Goal: Information Seeking & Learning: Learn about a topic

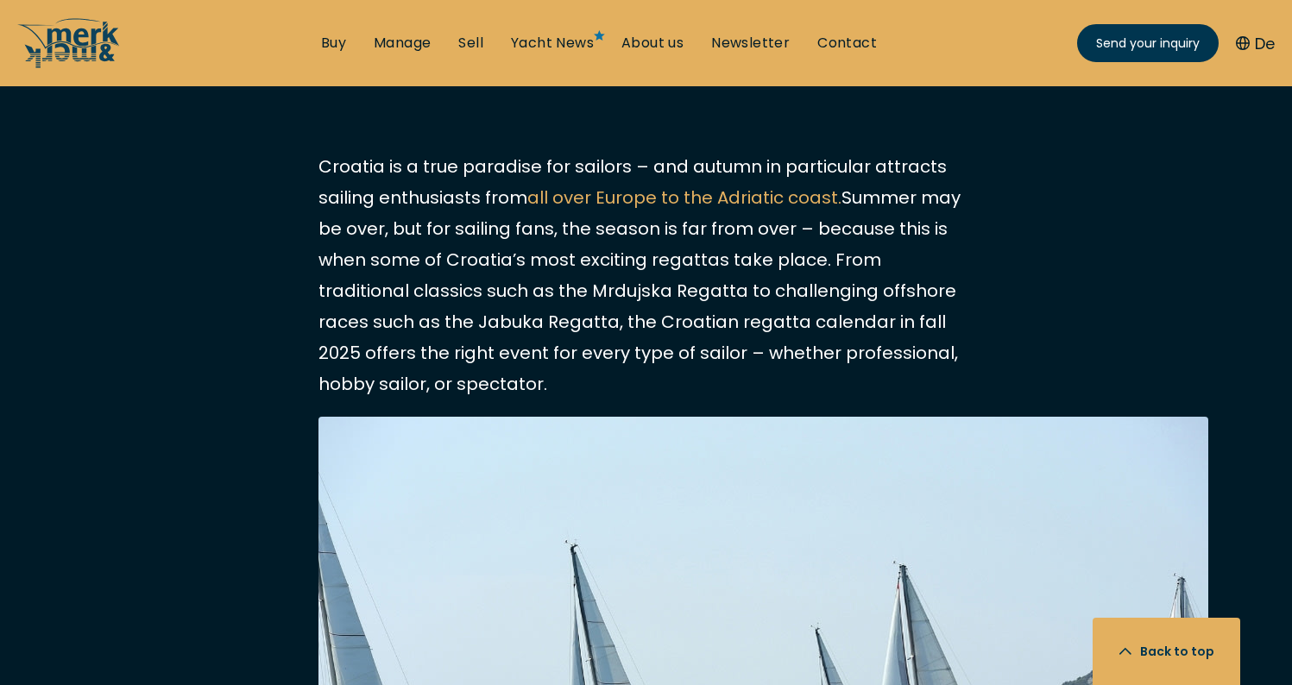
scroll to position [1030, 0]
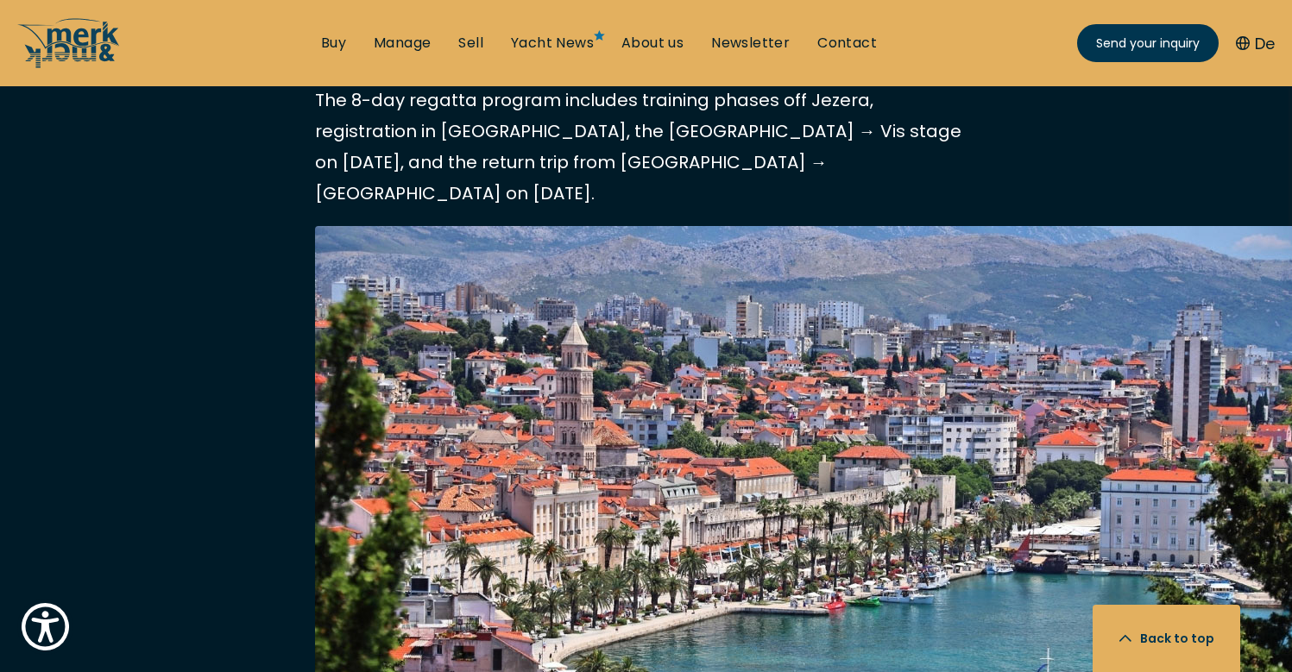
scroll to position [2878, 3]
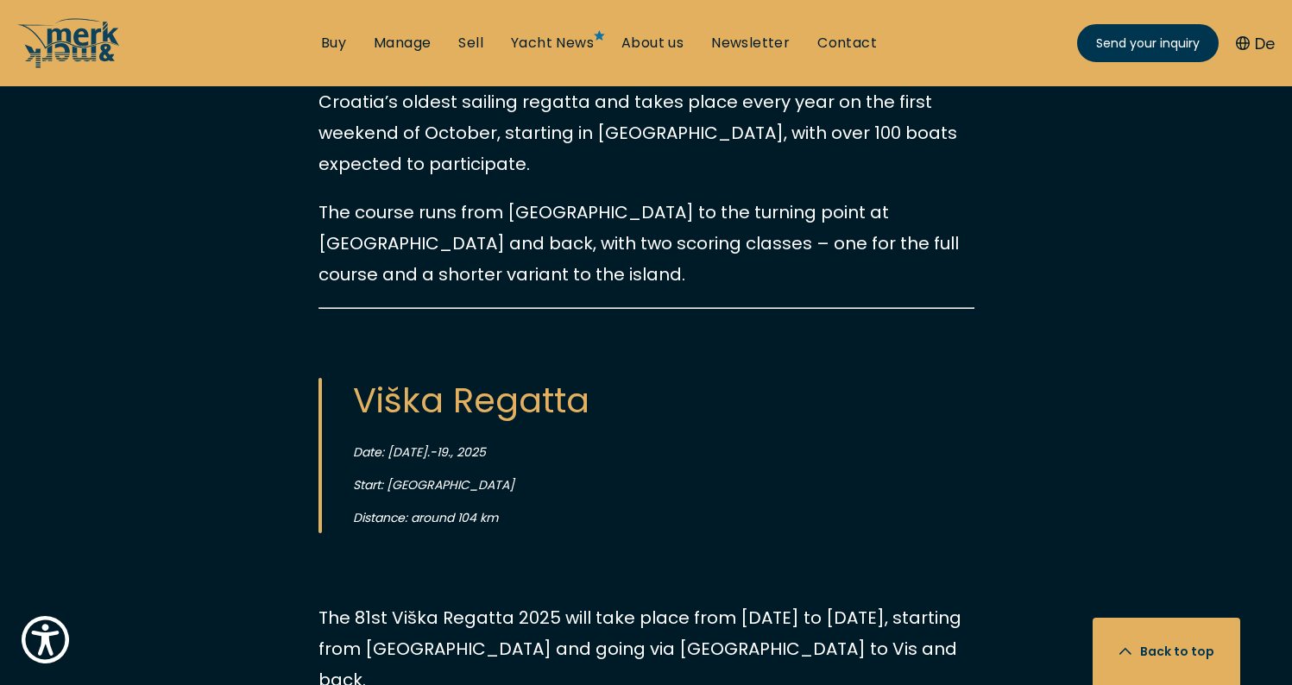
scroll to position [2309, 0]
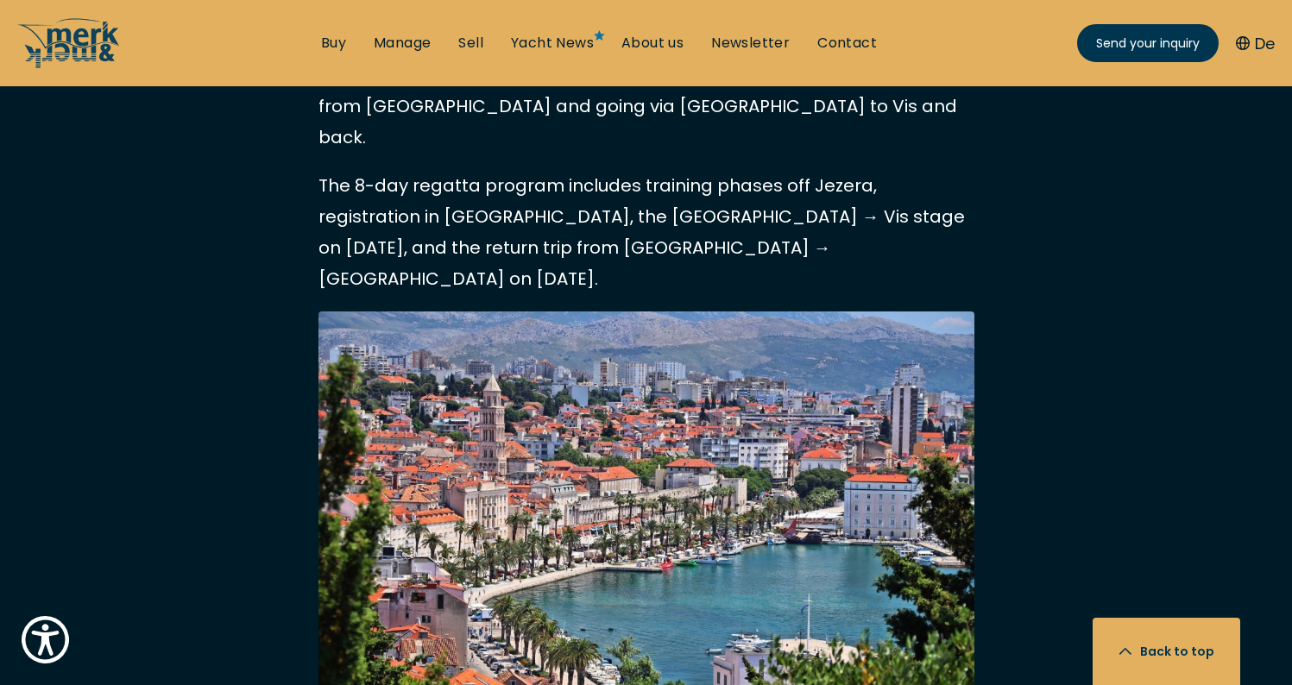
scroll to position [2668, 0]
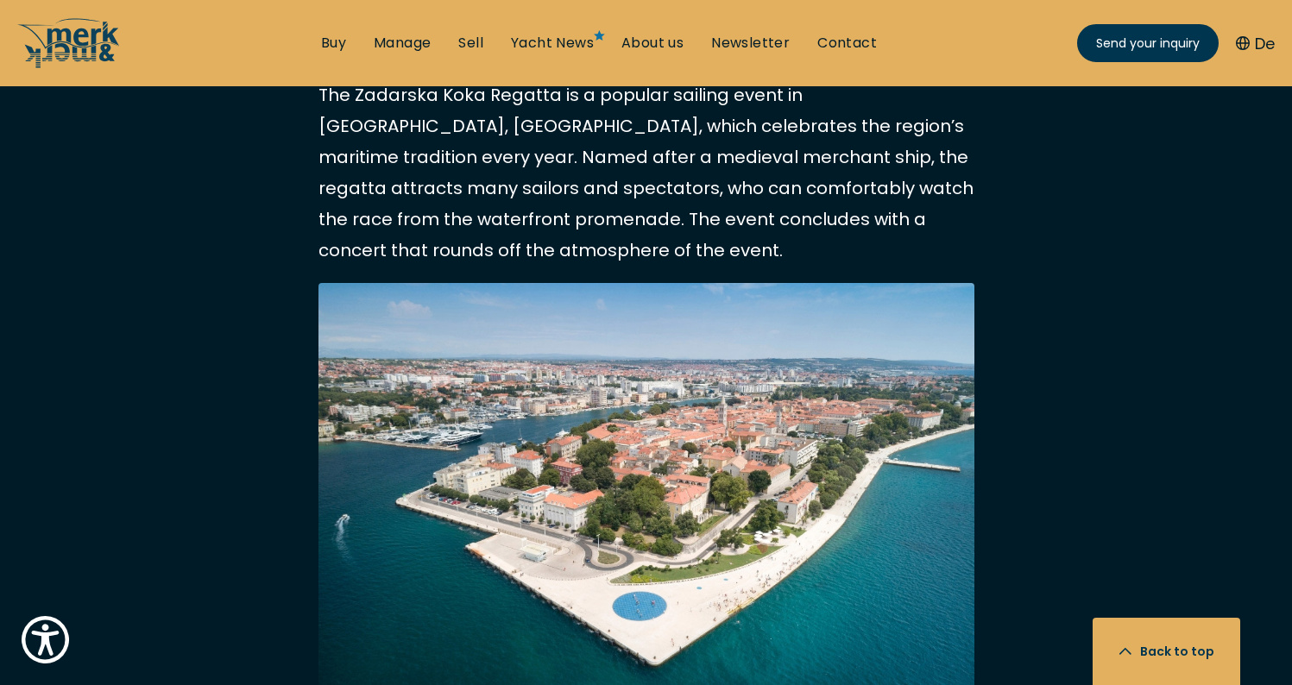
scroll to position [4710, 0]
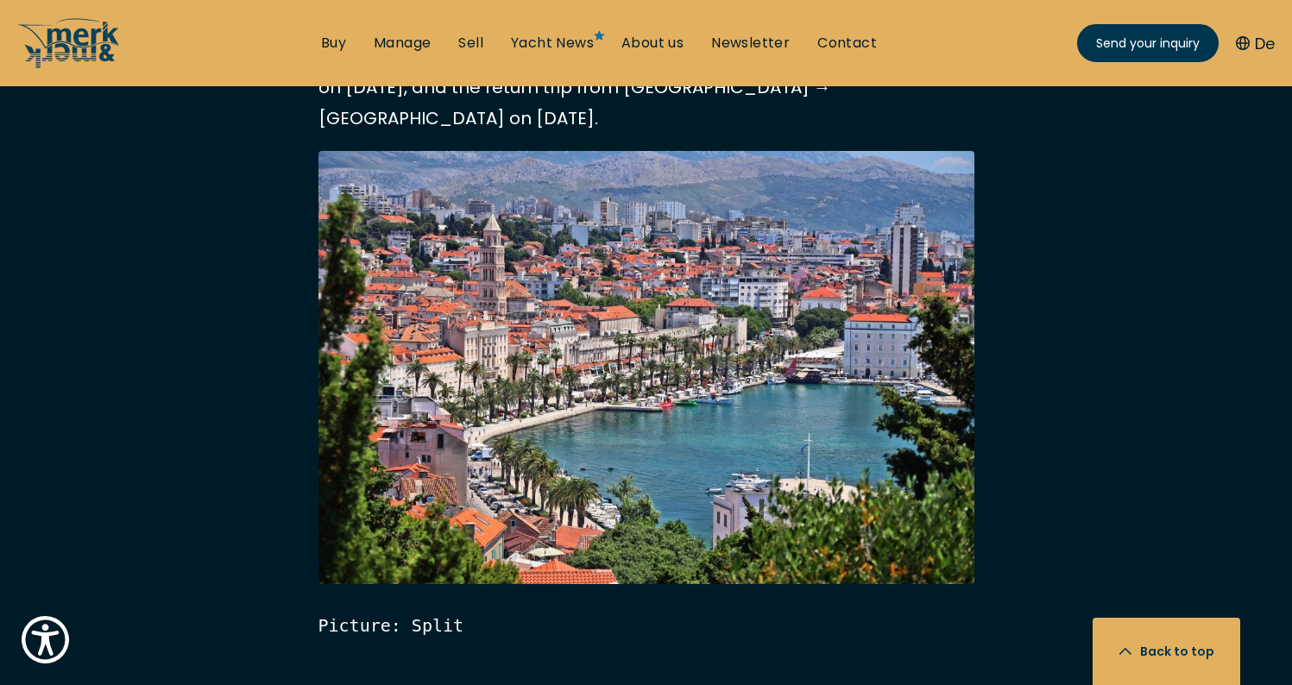
scroll to position [2785, 0]
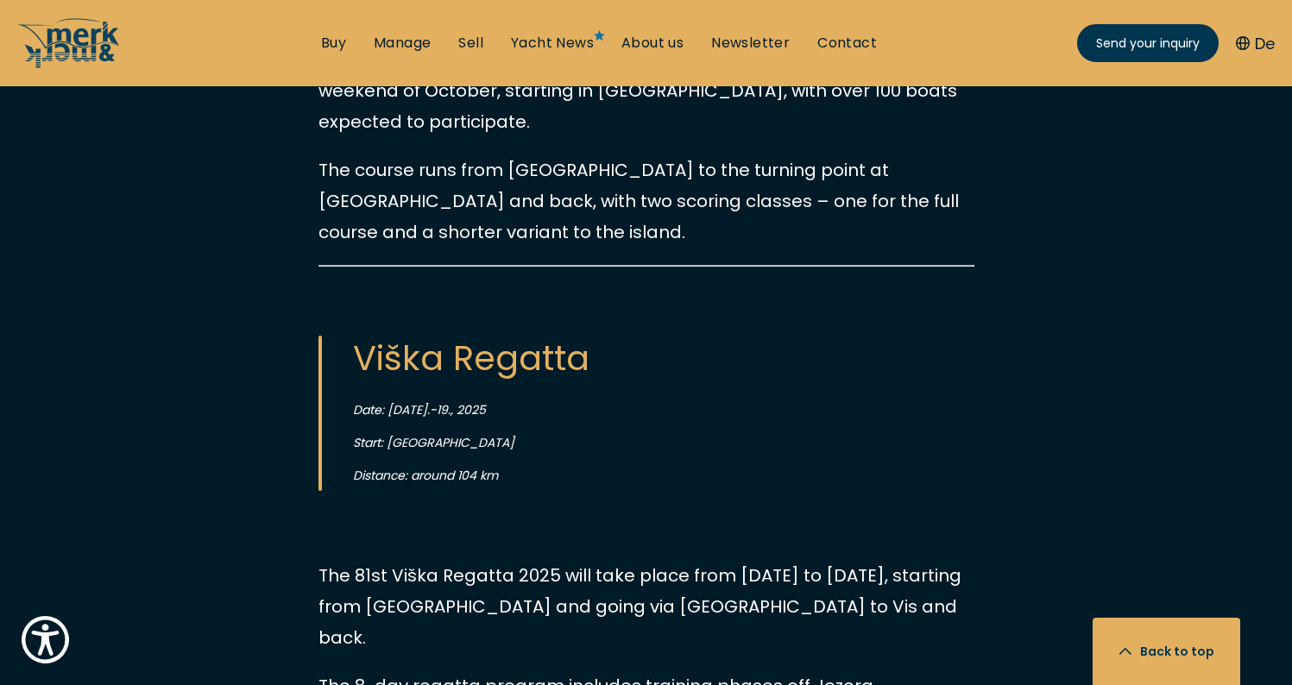
scroll to position [2418, 0]
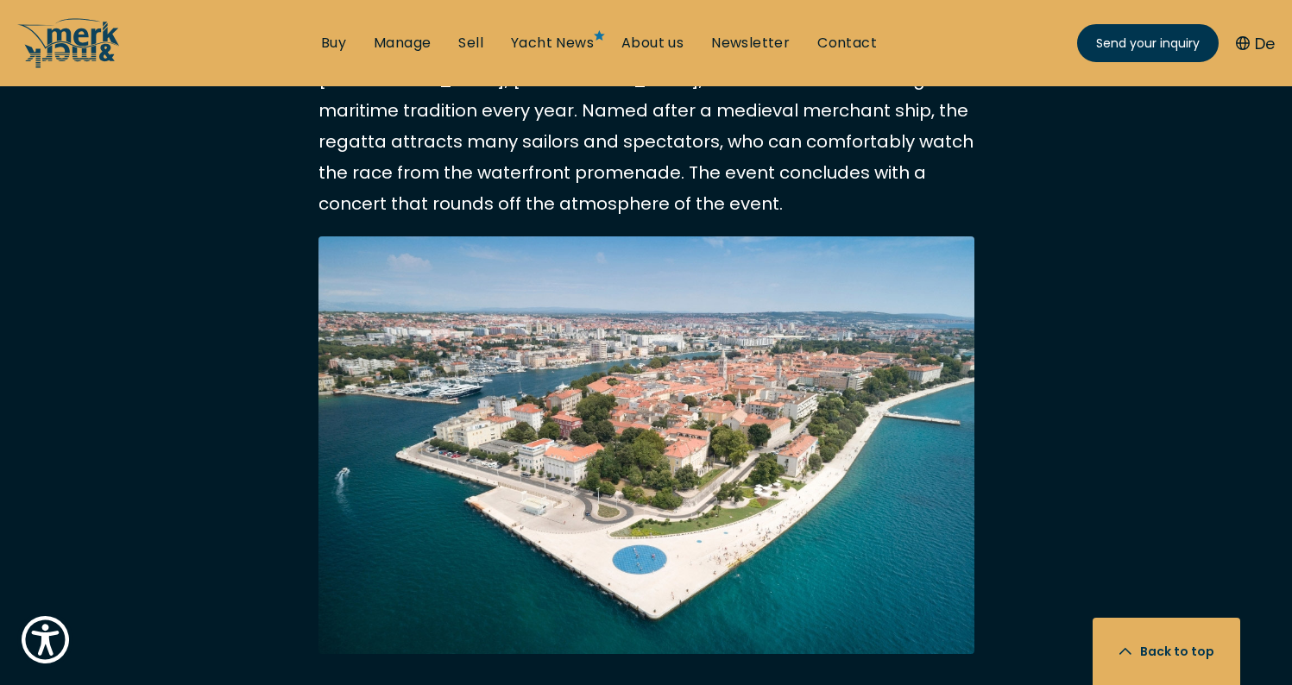
scroll to position [4733, 0]
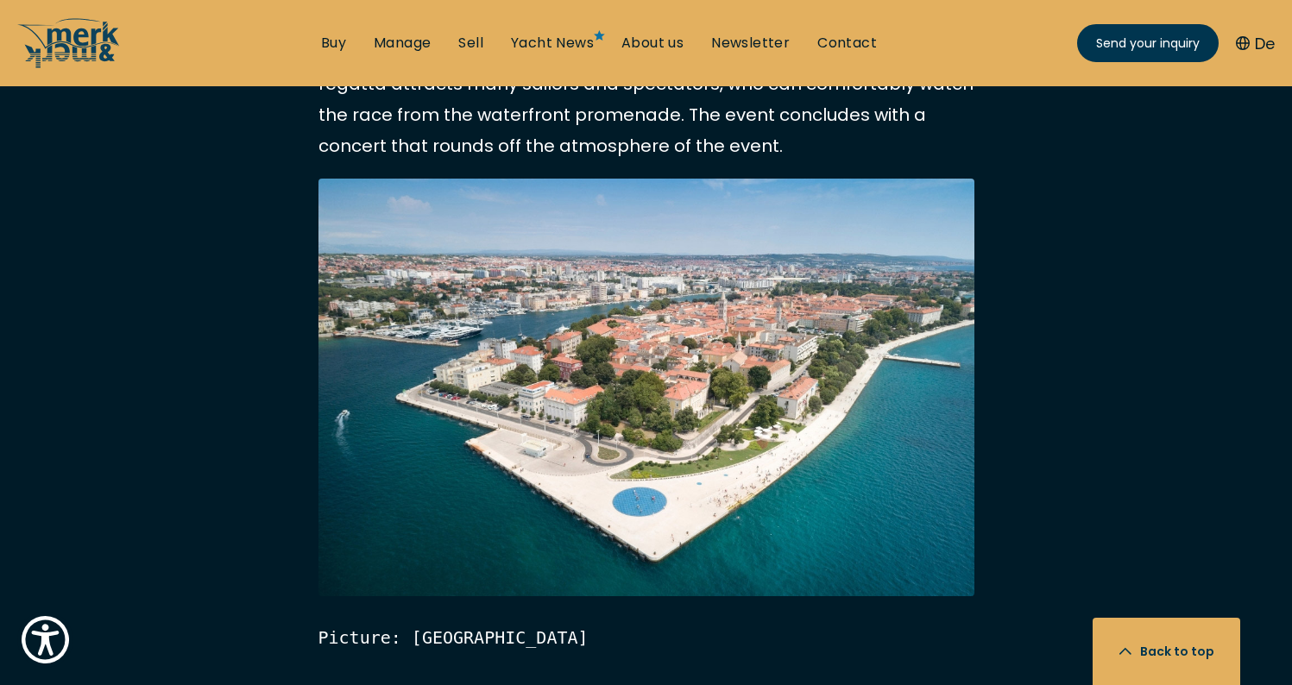
scroll to position [4821, 0]
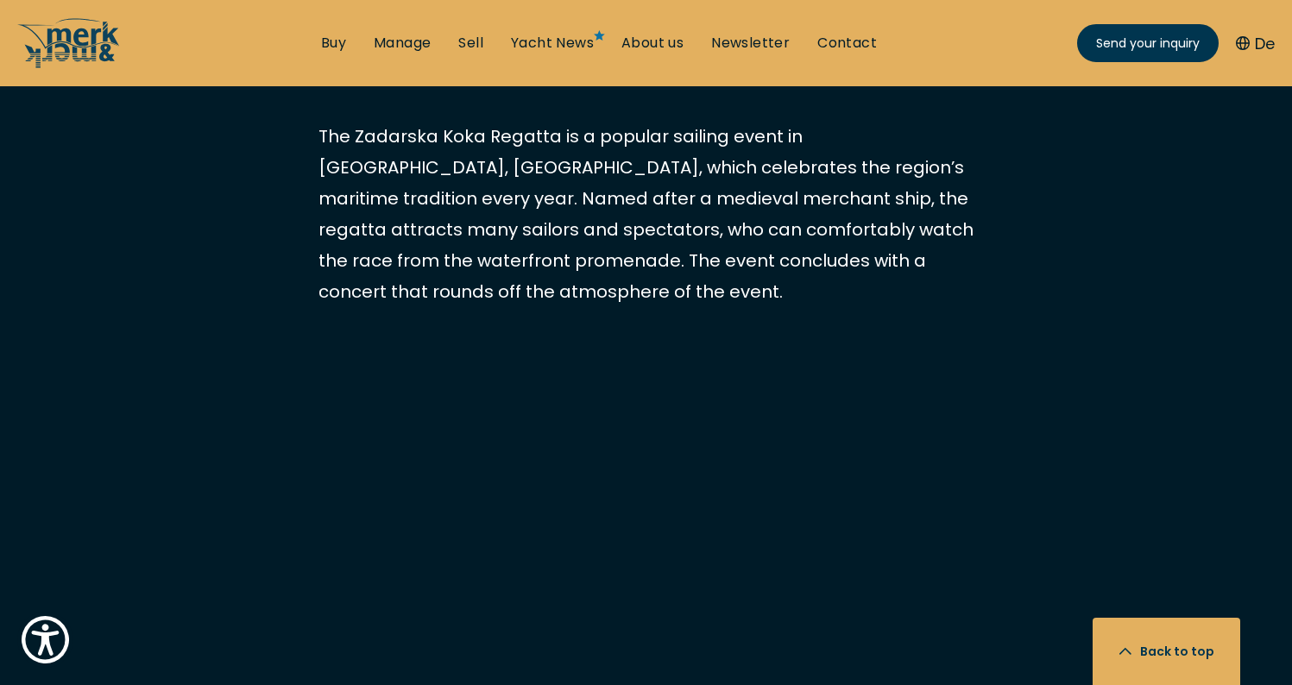
scroll to position [4693, 0]
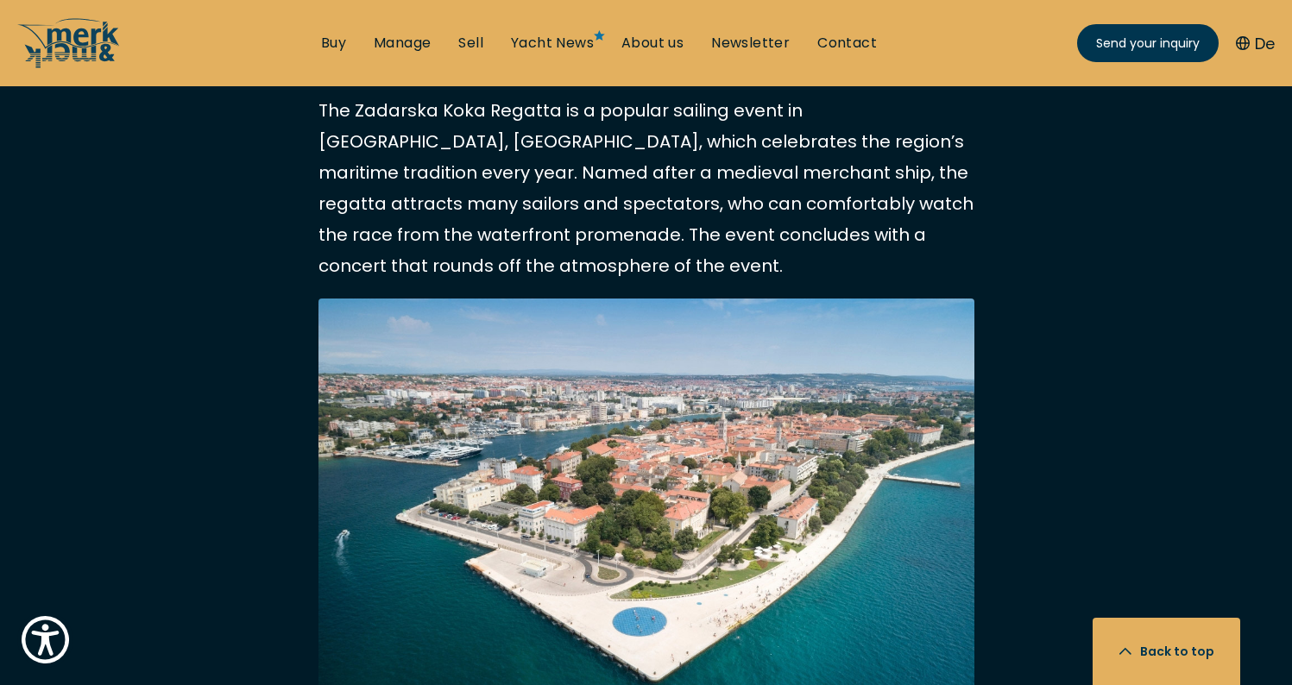
scroll to position [4726, 0]
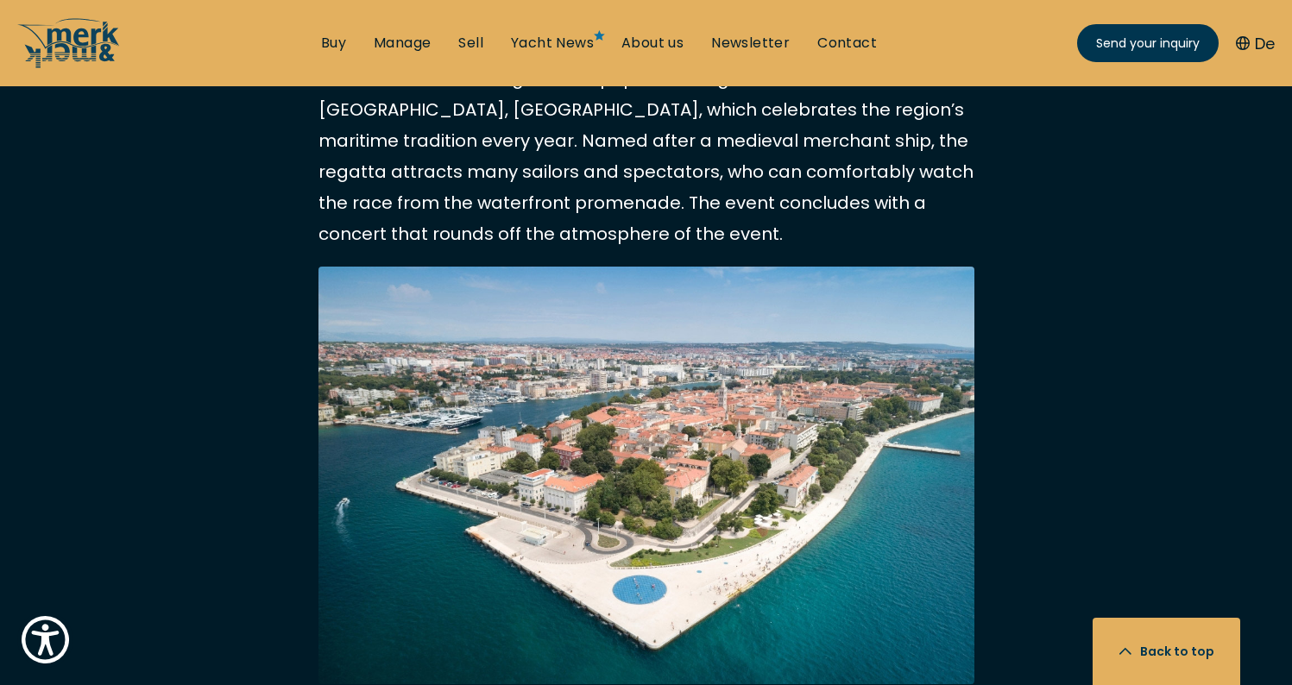
click at [1264, 41] on button "De" at bounding box center [1255, 43] width 39 height 23
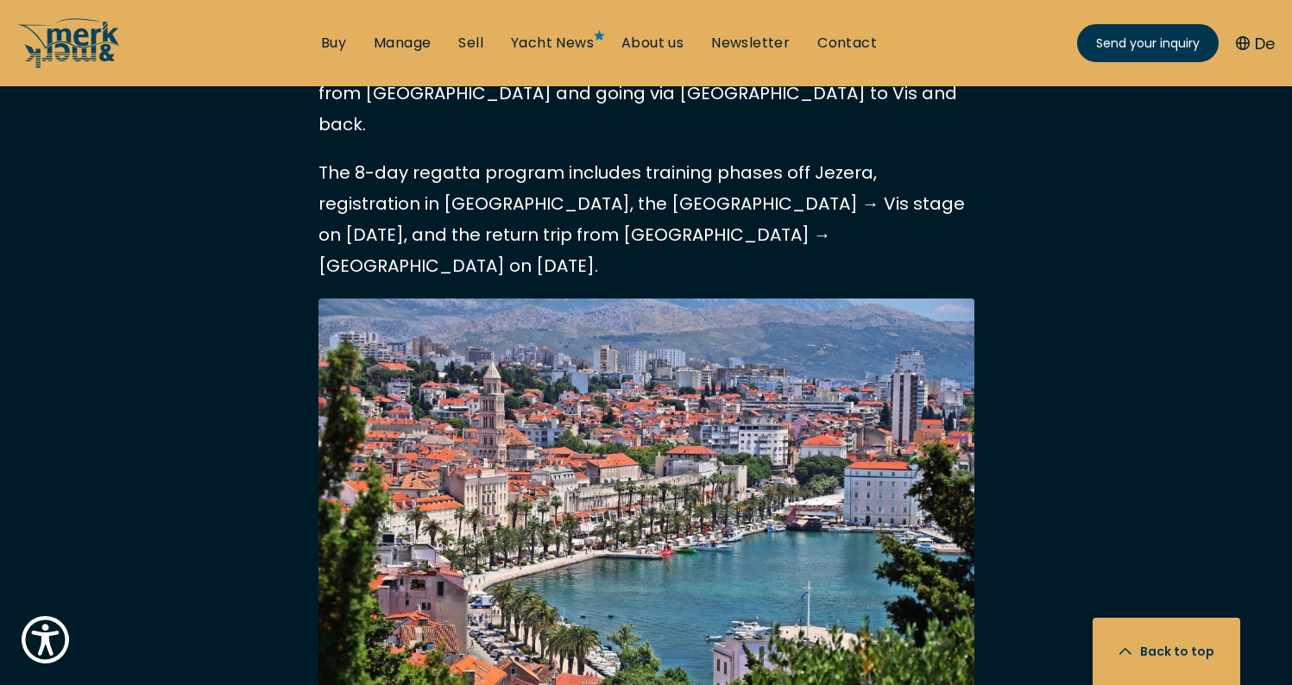
scroll to position [2823, 0]
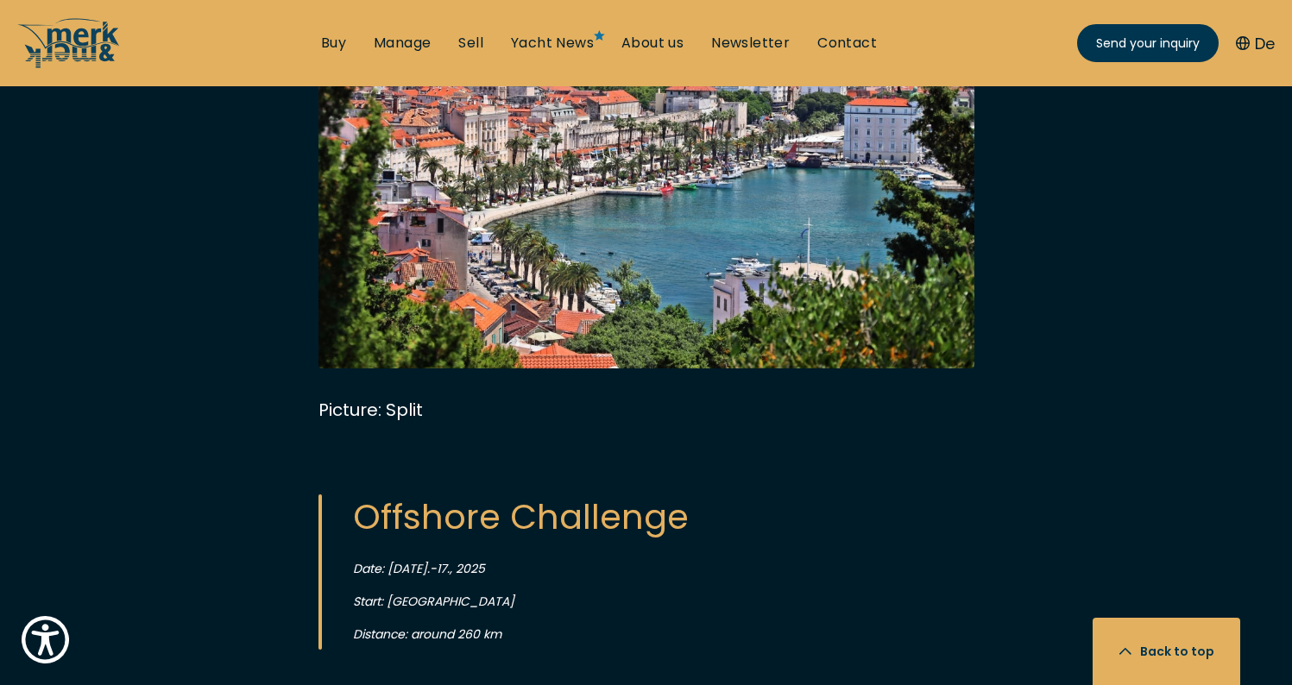
scroll to position [3044, 0]
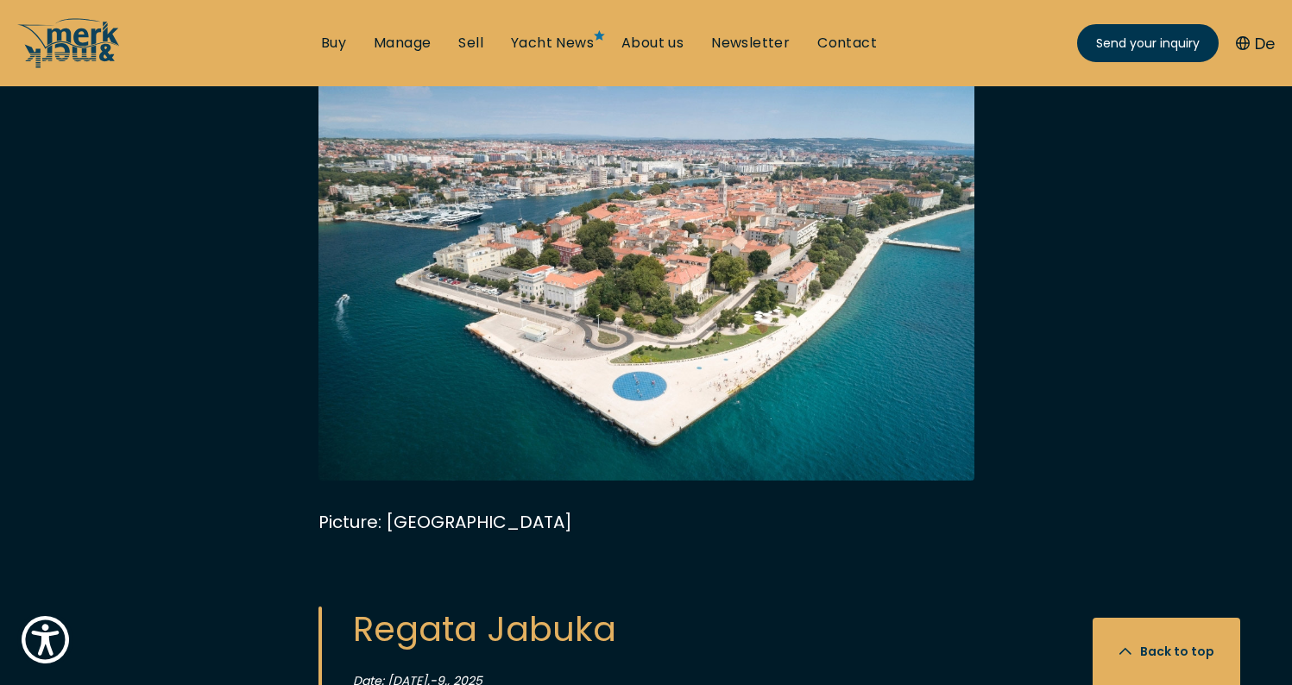
scroll to position [5040, 0]
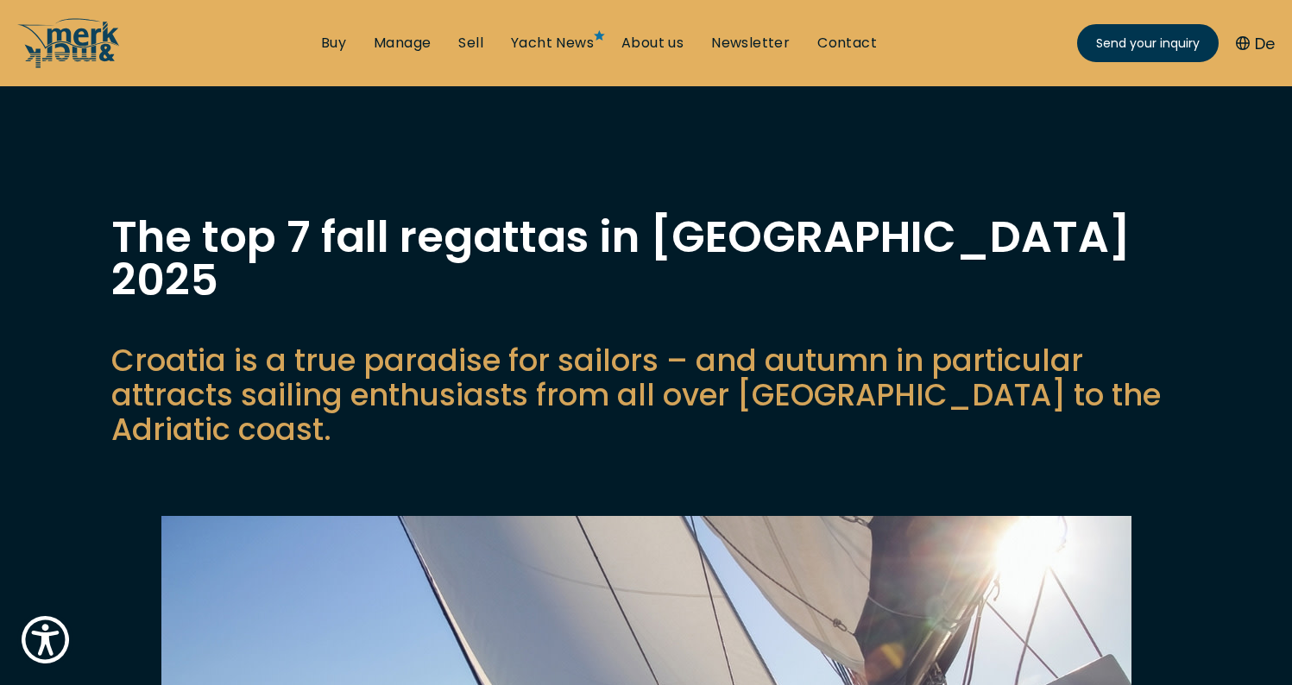
click at [1258, 42] on button "De" at bounding box center [1255, 43] width 39 height 23
